Goal: Task Accomplishment & Management: Manage account settings

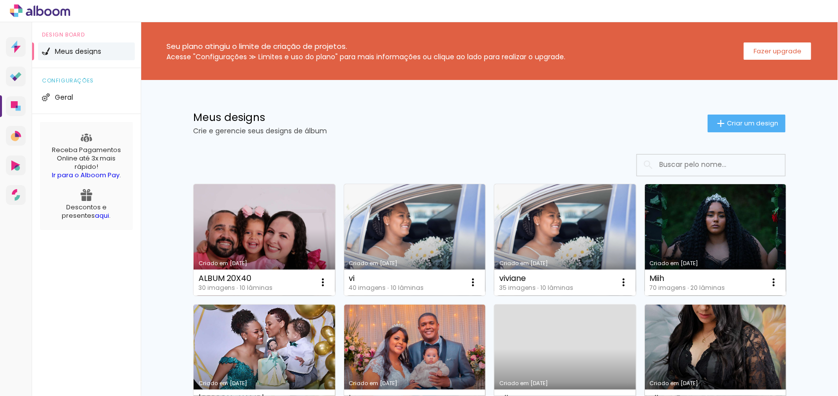
click at [63, 12] on icon at bounding box center [40, 10] width 60 height 13
click at [53, 8] on icon at bounding box center [40, 10] width 60 height 13
